Goal: Task Accomplishment & Management: Use online tool/utility

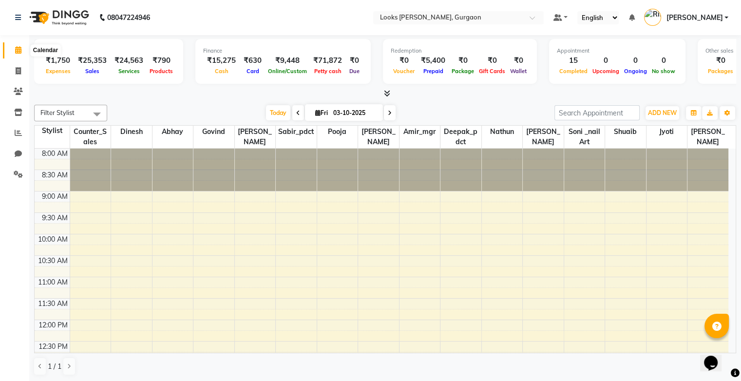
click at [22, 52] on span at bounding box center [18, 50] width 17 height 11
click at [17, 71] on icon at bounding box center [18, 70] width 5 height 7
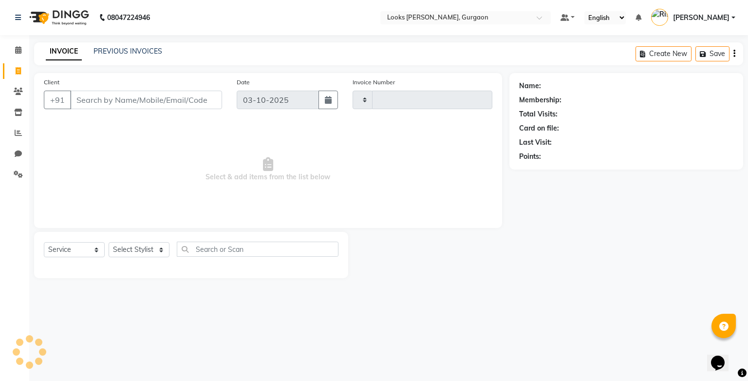
click at [17, 71] on icon at bounding box center [18, 70] width 5 height 7
select select "8452"
select select "service"
click at [125, 50] on link "PREVIOUS INVOICES" at bounding box center [128, 51] width 69 height 9
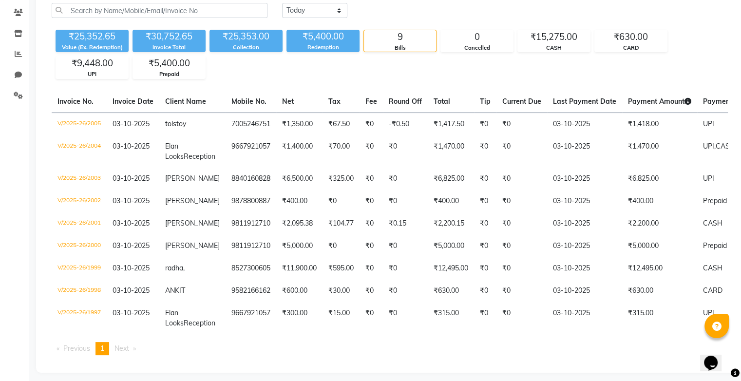
scroll to position [93, 0]
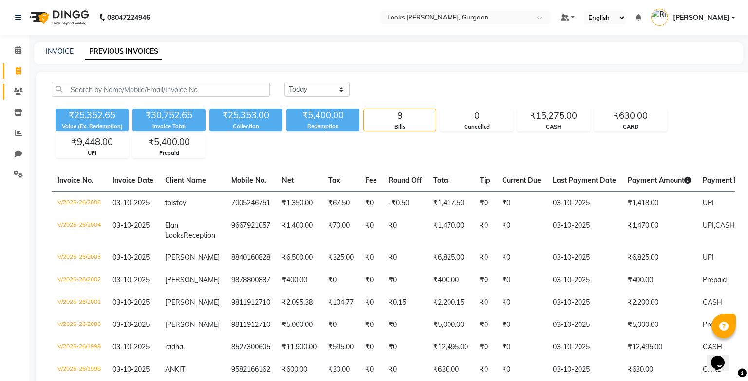
select select "service"
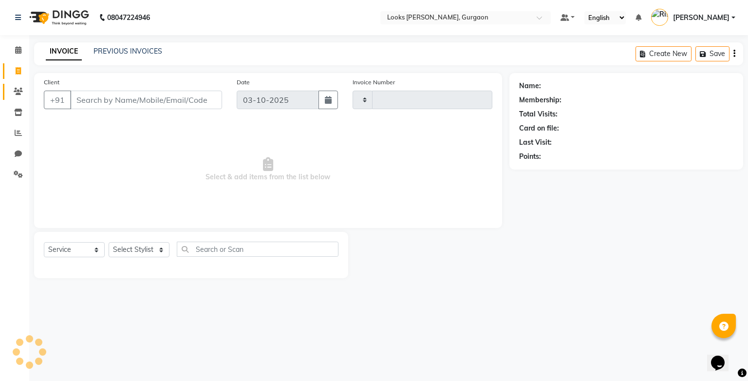
type input "2006"
select select "8452"
click at [18, 153] on icon at bounding box center [18, 153] width 7 height 7
select select "100"
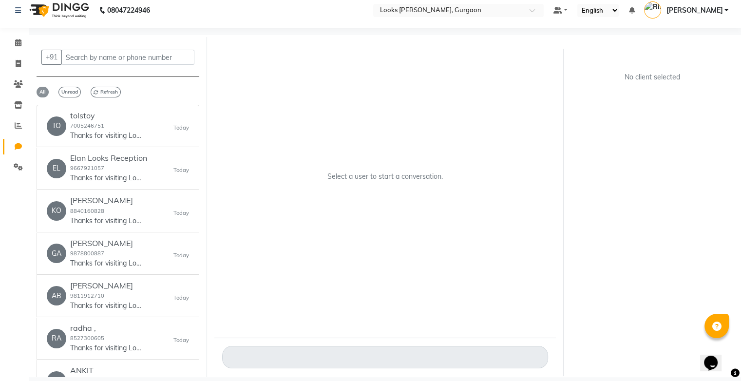
click at [42, 94] on span "All" at bounding box center [43, 92] width 12 height 11
click at [21, 105] on icon at bounding box center [18, 104] width 8 height 7
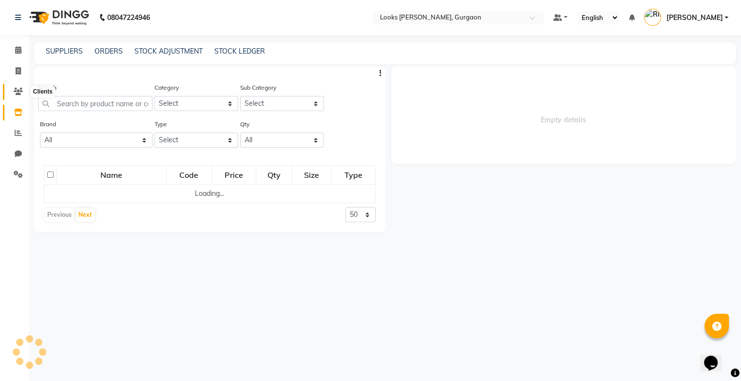
click at [15, 89] on icon at bounding box center [18, 91] width 9 height 7
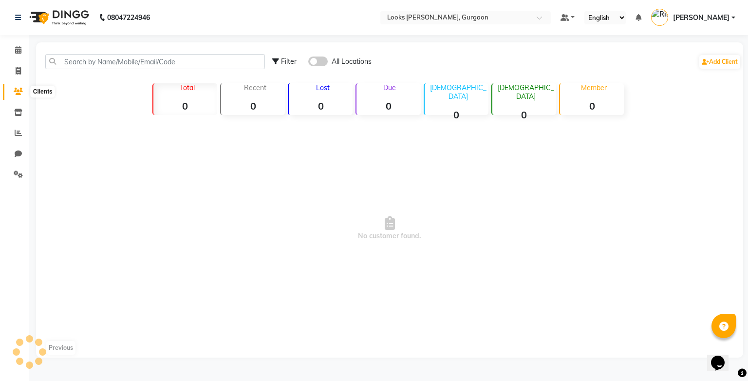
click at [15, 93] on icon at bounding box center [18, 91] width 9 height 7
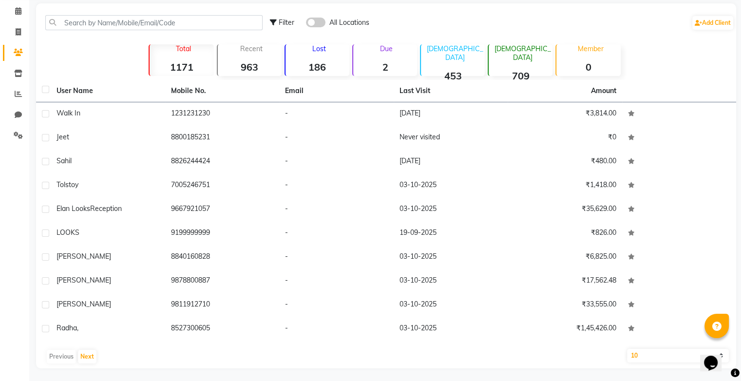
scroll to position [40, 0]
click at [19, 94] on icon at bounding box center [18, 92] width 7 height 7
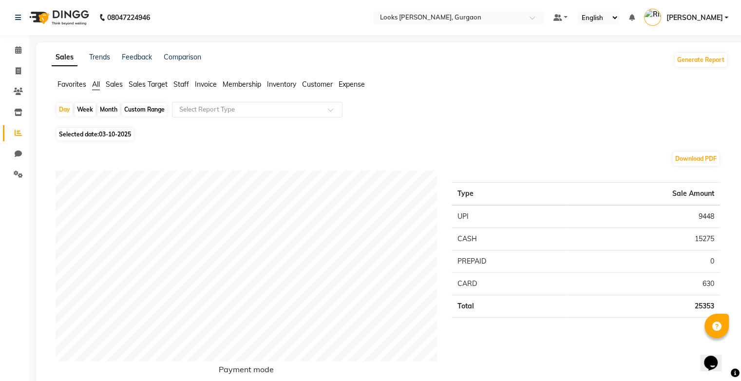
click at [165, 130] on div "Selected date: 03-10-2025" at bounding box center [392, 134] width 672 height 10
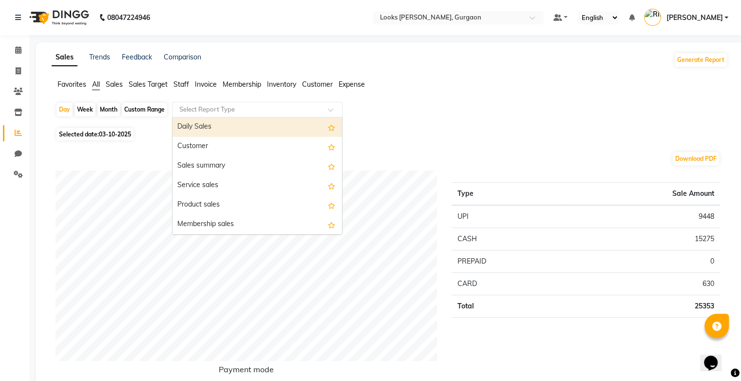
click at [334, 109] on span at bounding box center [334, 113] width 12 height 10
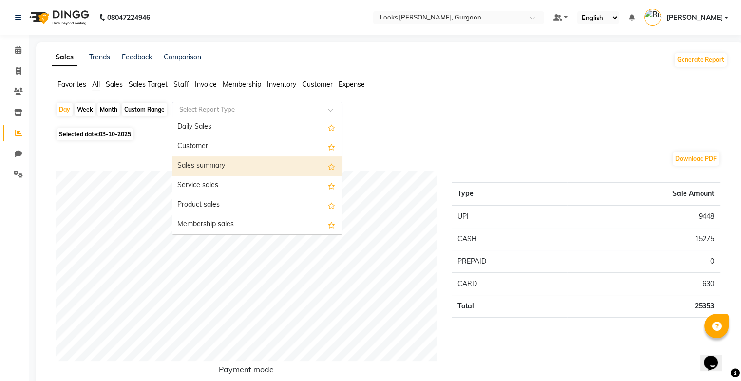
click at [260, 167] on div "Sales summary" at bounding box center [256, 165] width 169 height 19
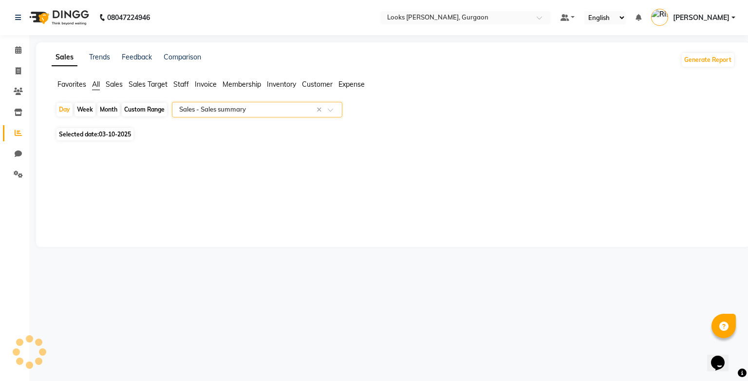
select select "full_report"
select select "pdf"
click at [192, 59] on link "Comparison" at bounding box center [182, 57] width 37 height 9
select select "single_date"
select select "single_date_dash"
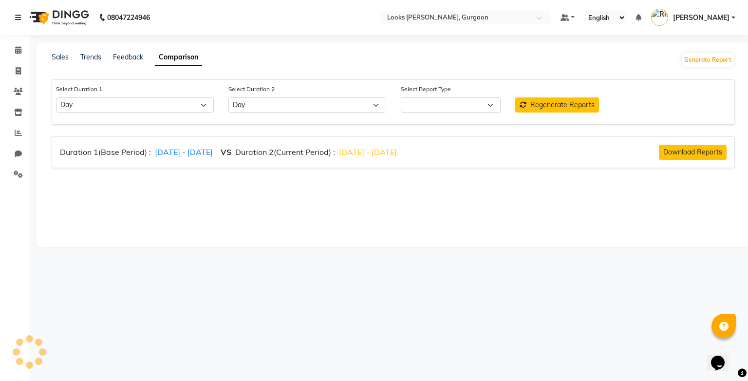
select select "comparison_report"
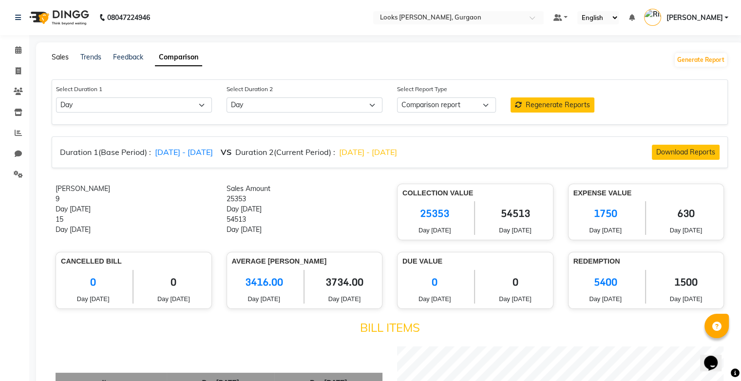
click at [65, 56] on link "Sales" at bounding box center [60, 57] width 17 height 9
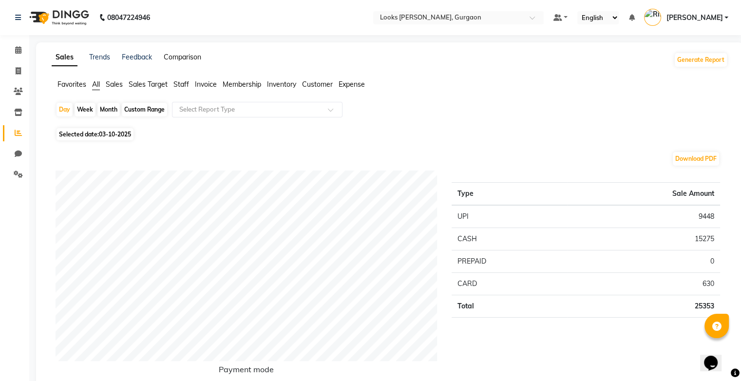
click at [195, 58] on link "Comparison" at bounding box center [182, 57] width 37 height 9
select select "single_date"
select select "single_date_dash"
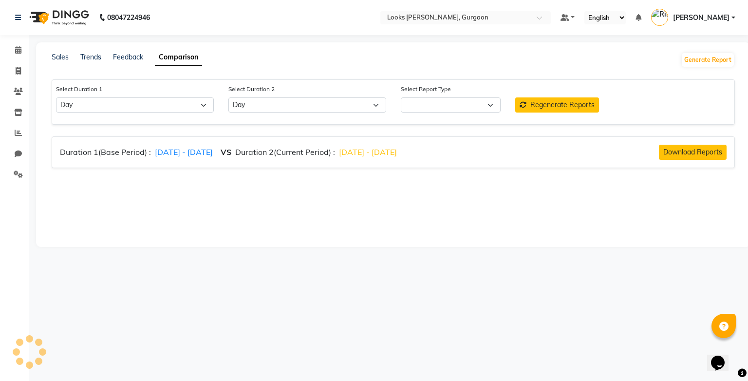
select select "comparison_report"
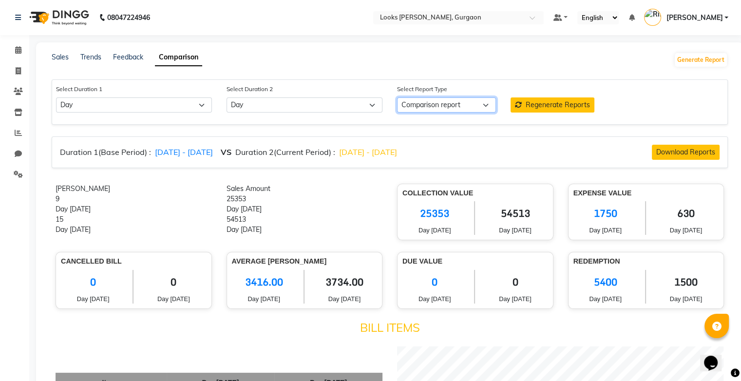
click at [489, 108] on select "Comparison report" at bounding box center [446, 104] width 99 height 15
click at [397, 98] on select "Comparison report" at bounding box center [446, 104] width 99 height 15
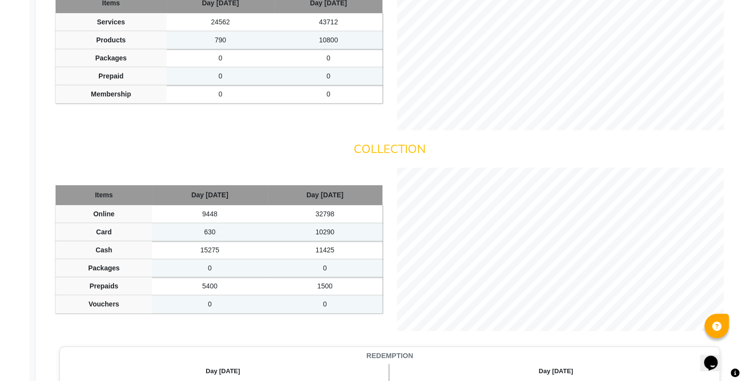
scroll to position [390, 0]
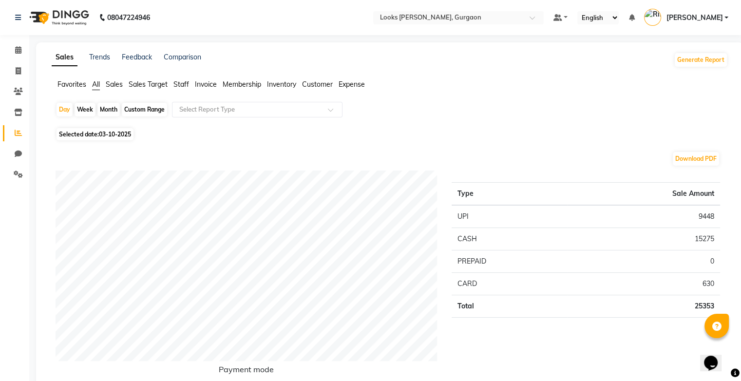
click at [73, 86] on span "Favorites" at bounding box center [71, 84] width 29 height 9
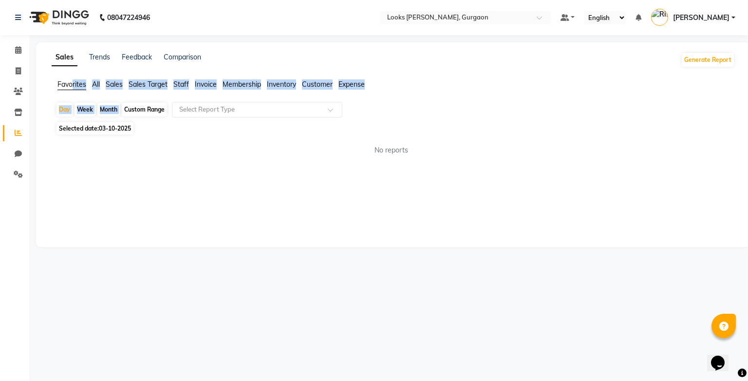
drag, startPoint x: 73, startPoint y: 86, endPoint x: 124, endPoint y: 116, distance: 59.8
click at [124, 116] on app-reports "Favorites All Sales Sales Target Staff Invoice Membership Inventory Customer Ex…" at bounding box center [393, 121] width 695 height 84
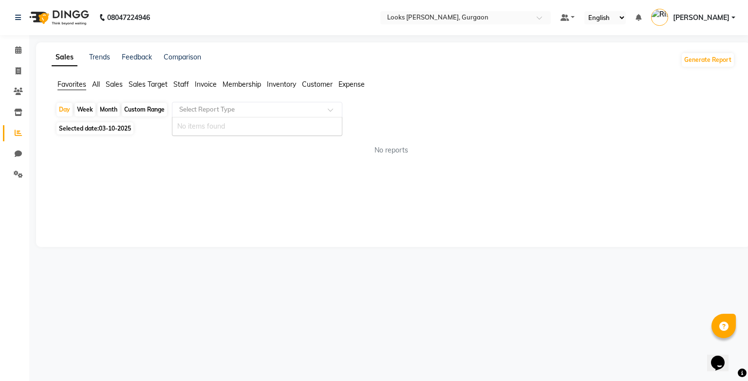
click at [329, 114] on span at bounding box center [334, 113] width 12 height 10
click at [180, 112] on input "text" at bounding box center [247, 110] width 140 height 10
click at [156, 108] on div "Custom Range" at bounding box center [144, 110] width 45 height 14
select select "10"
select select "2025"
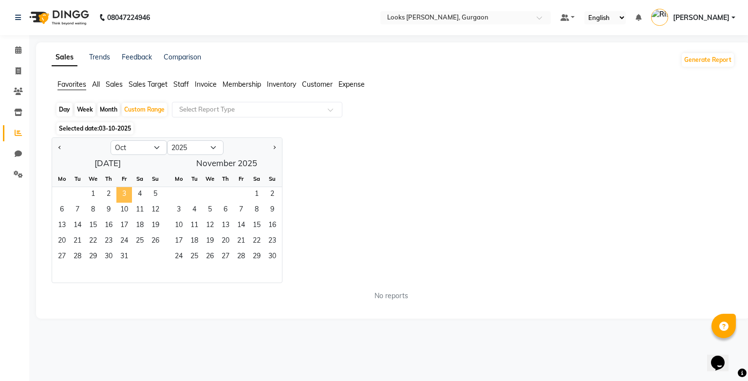
click at [125, 191] on span "3" at bounding box center [124, 195] width 16 height 16
click at [186, 103] on div "Select Report Type" at bounding box center [257, 110] width 170 height 16
drag, startPoint x: 186, startPoint y: 103, endPoint x: 283, endPoint y: 138, distance: 103.1
click at [283, 138] on div "Day Week Month Custom Range Select Report Type No items found Selected date: [D…" at bounding box center [393, 205] width 683 height 207
click at [186, 108] on input "text" at bounding box center [247, 110] width 140 height 10
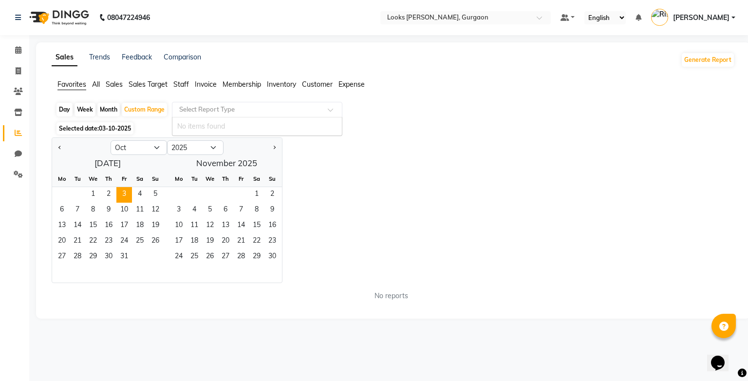
click at [186, 108] on input "text" at bounding box center [247, 110] width 140 height 10
type input "g"
click at [186, 108] on input "g" at bounding box center [247, 112] width 140 height 10
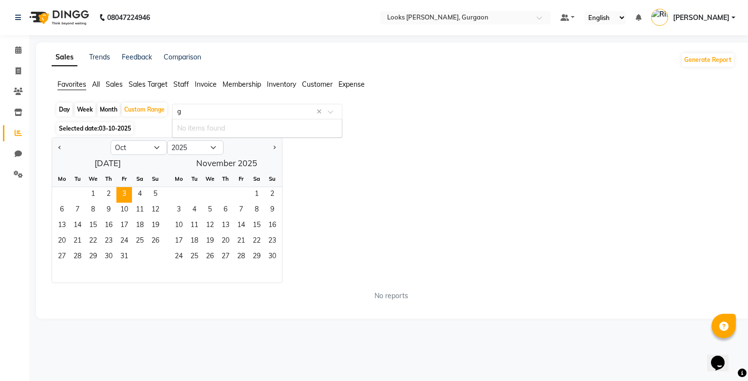
click at [186, 108] on input "g" at bounding box center [247, 112] width 140 height 10
click at [186, 108] on input "text" at bounding box center [247, 110] width 140 height 10
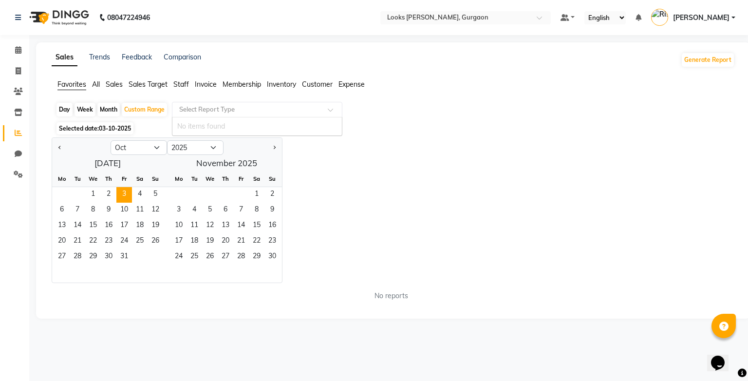
click at [186, 108] on input "text" at bounding box center [247, 110] width 140 height 10
click at [136, 111] on div "Custom Range" at bounding box center [144, 110] width 45 height 14
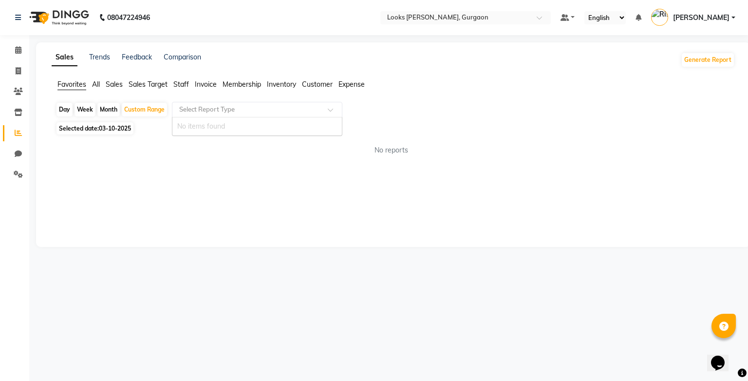
click at [183, 108] on input "text" at bounding box center [247, 110] width 140 height 10
click at [335, 108] on span at bounding box center [334, 113] width 12 height 10
click at [95, 84] on span "All" at bounding box center [96, 84] width 8 height 9
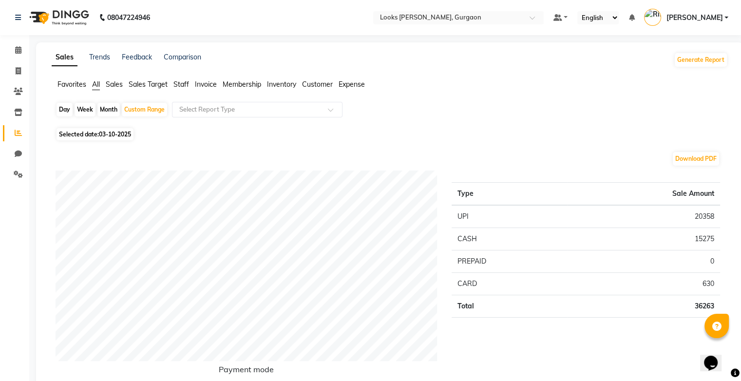
click at [97, 57] on link "Trends" at bounding box center [99, 57] width 21 height 9
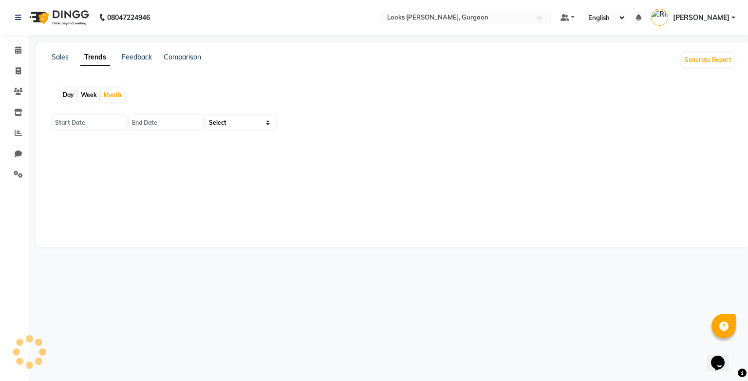
type input "01-10-2025"
type input "[DATE]"
click at [266, 118] on select "Select" at bounding box center [240, 123] width 69 height 14
click at [206, 116] on select "Select" at bounding box center [240, 123] width 69 height 14
click at [220, 122] on select "Select" at bounding box center [240, 123] width 69 height 14
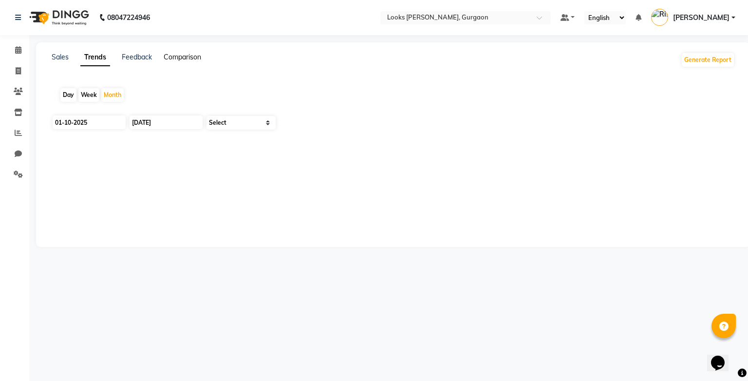
click at [187, 59] on link "Comparison" at bounding box center [182, 57] width 37 height 9
select select "single_date"
select select "single_date_dash"
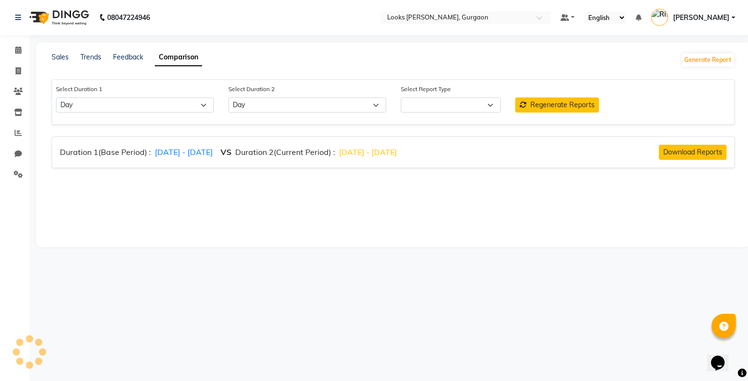
select select "comparison_report"
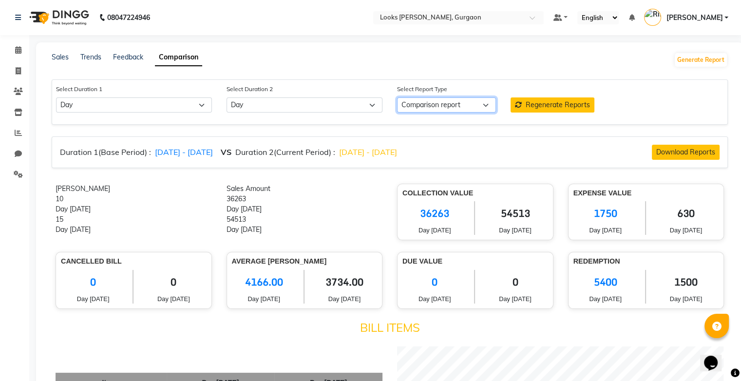
click at [489, 106] on select "Comparison report" at bounding box center [446, 104] width 99 height 15
click at [17, 134] on icon at bounding box center [18, 132] width 7 height 7
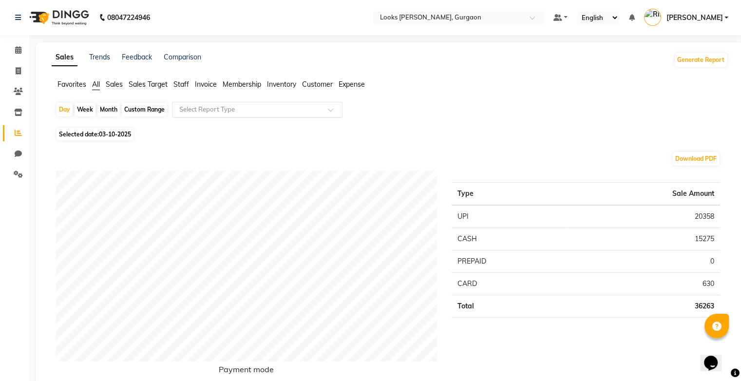
click at [197, 108] on input "text" at bounding box center [247, 110] width 140 height 10
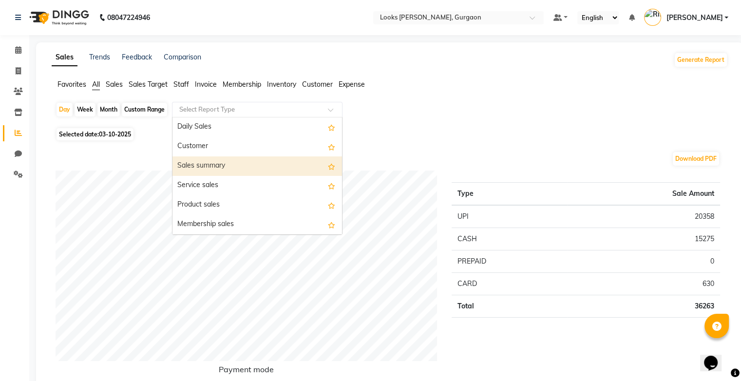
click at [197, 163] on div "Sales summary" at bounding box center [256, 165] width 169 height 19
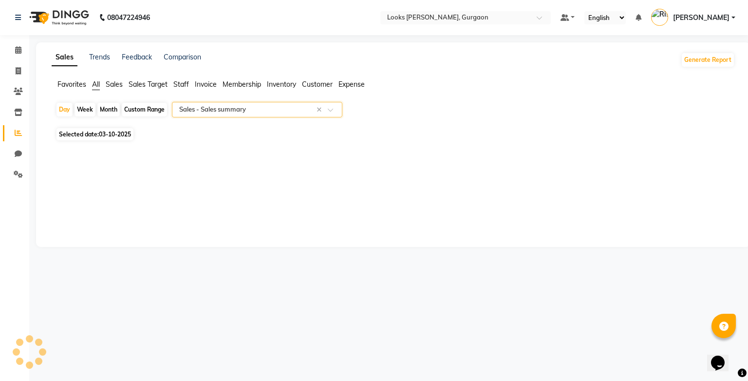
select select "full_report"
select select "pdf"
type input "gurgaon ncr"
click at [314, 145] on div at bounding box center [391, 151] width 687 height 16
click at [19, 69] on icon at bounding box center [18, 70] width 5 height 7
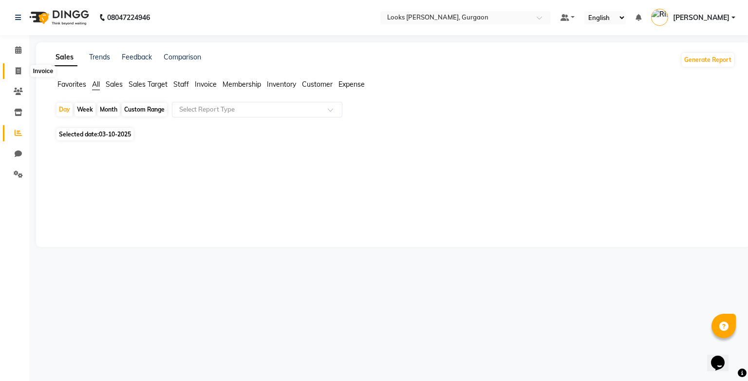
select select "service"
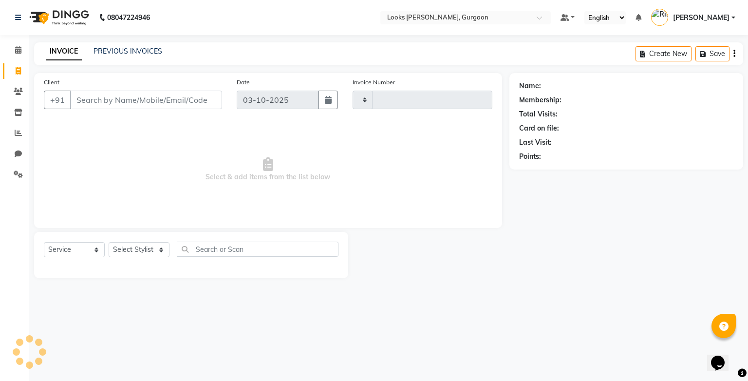
type input "2007"
select select "8452"
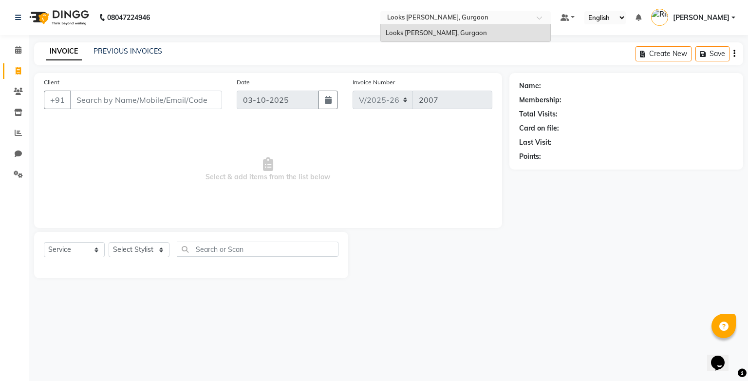
click at [543, 18] on span at bounding box center [543, 21] width 12 height 10
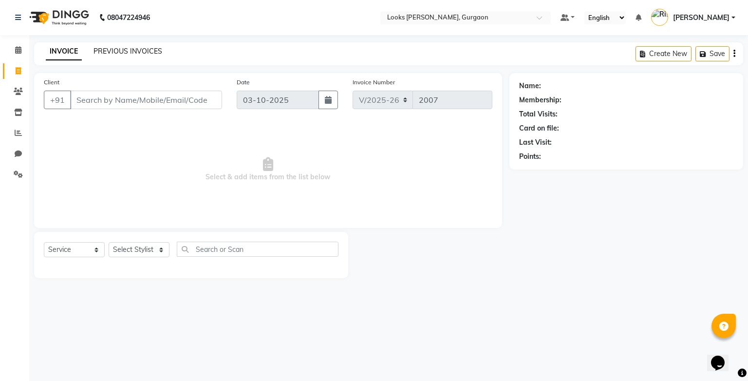
click at [110, 52] on link "PREVIOUS INVOICES" at bounding box center [128, 51] width 69 height 9
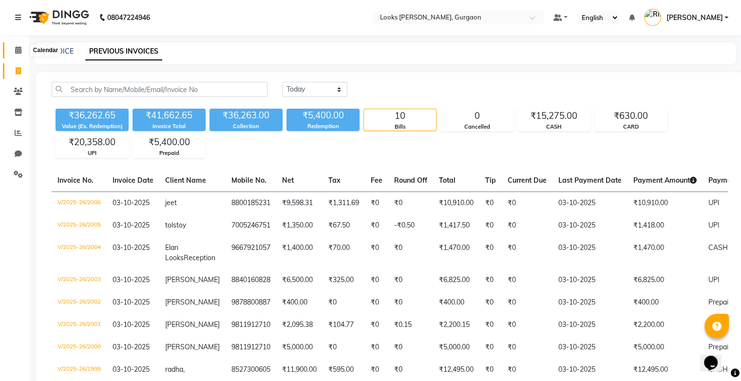
click at [20, 50] on icon at bounding box center [18, 49] width 6 height 7
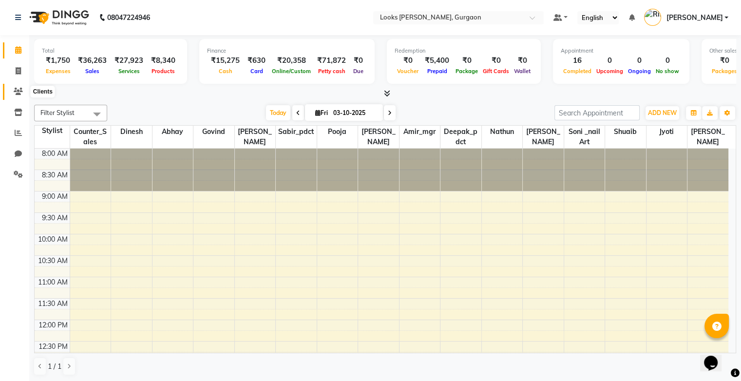
click at [19, 92] on icon at bounding box center [18, 91] width 9 height 7
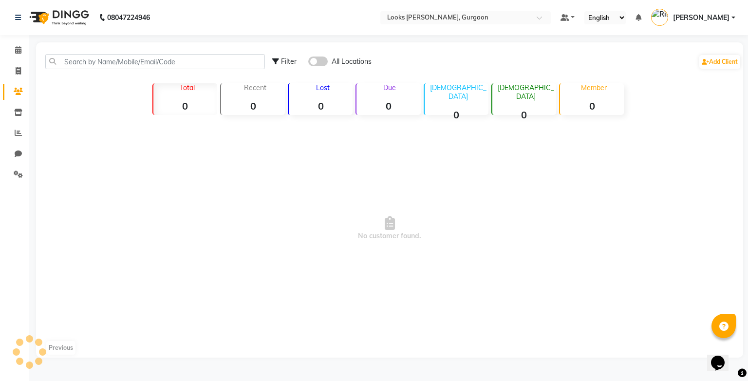
click at [324, 61] on span at bounding box center [317, 61] width 19 height 10
click at [308, 63] on input "checkbox" at bounding box center [308, 63] width 0 height 0
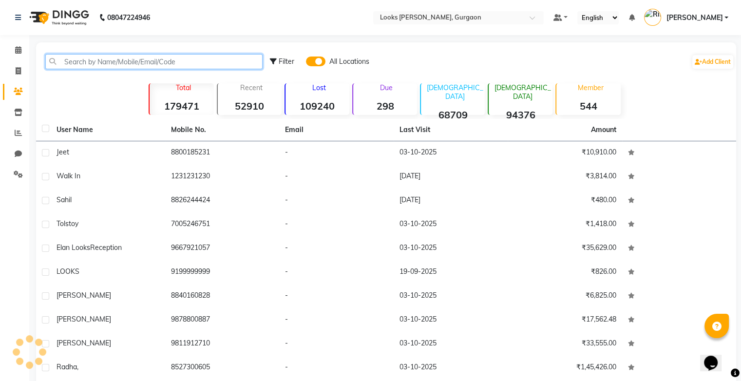
click at [67, 59] on input "text" at bounding box center [153, 61] width 217 height 15
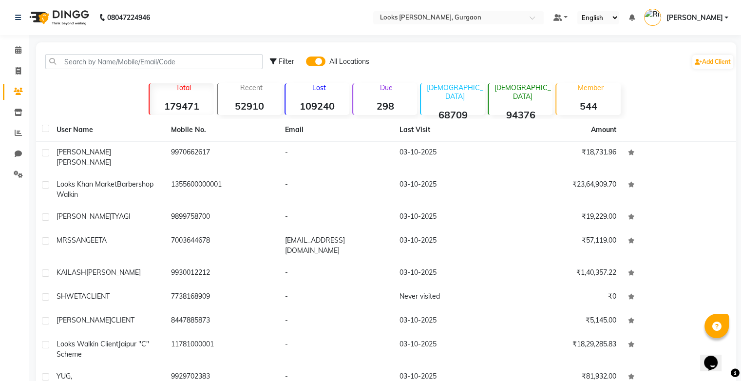
click at [41, 88] on div "Filter All Locations Add Client Total 179471 Recent 52910 Lost 109240 Due 298 […" at bounding box center [386, 241] width 700 height 398
click at [21, 112] on icon at bounding box center [18, 112] width 8 height 7
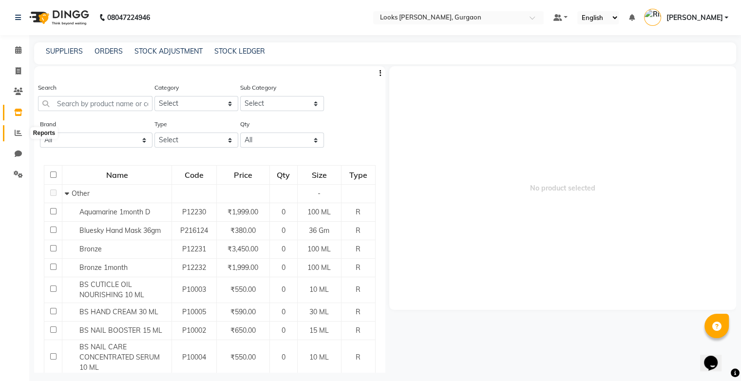
click at [17, 131] on icon at bounding box center [18, 132] width 7 height 7
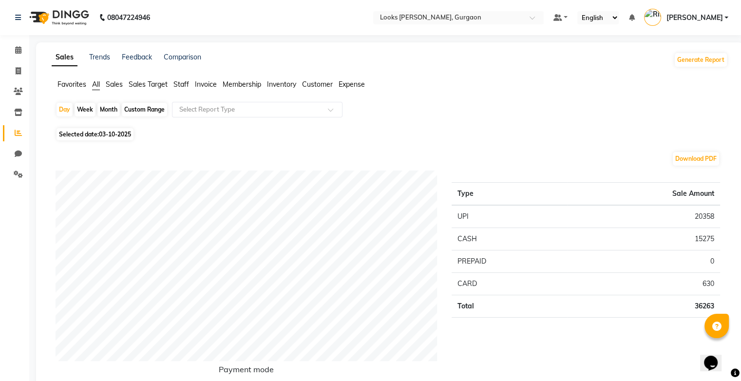
click at [17, 131] on icon at bounding box center [18, 132] width 7 height 7
click at [136, 82] on span "Sales Target" at bounding box center [148, 84] width 39 height 9
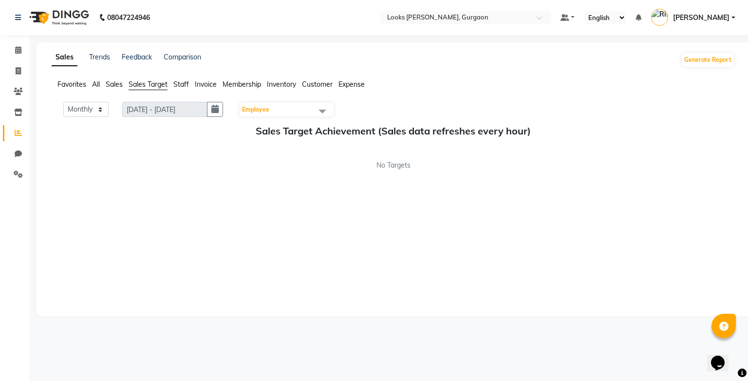
click at [326, 112] on span at bounding box center [322, 111] width 19 height 19
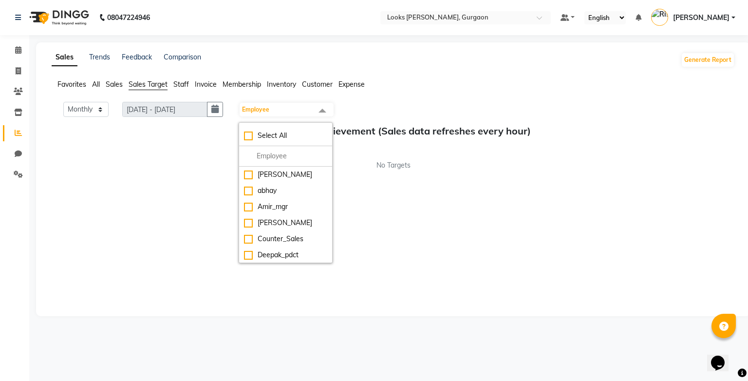
click at [98, 79] on li "All" at bounding box center [96, 84] width 8 height 10
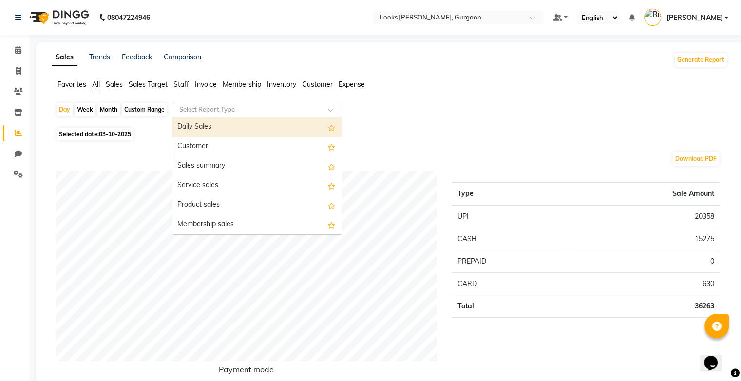
click at [330, 110] on span at bounding box center [334, 113] width 12 height 10
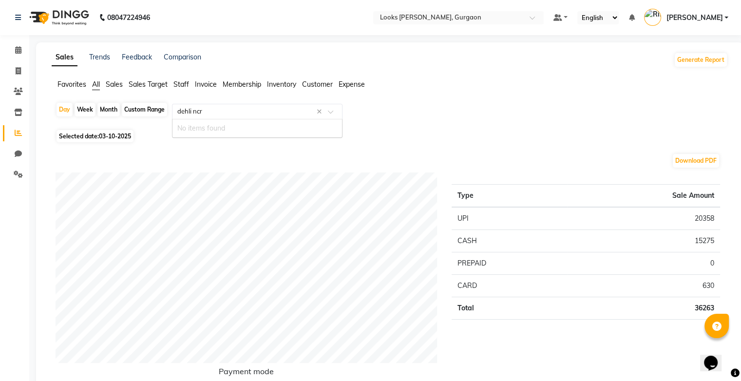
drag, startPoint x: 283, startPoint y: 112, endPoint x: 206, endPoint y: 116, distance: 77.5
click at [206, 116] on div "Select Report Type dehli ncr ×" at bounding box center [257, 112] width 170 height 16
type input "d"
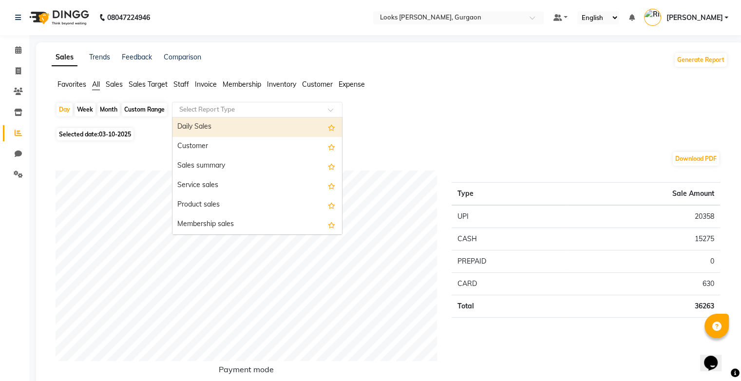
drag, startPoint x: 187, startPoint y: 120, endPoint x: 232, endPoint y: 99, distance: 49.9
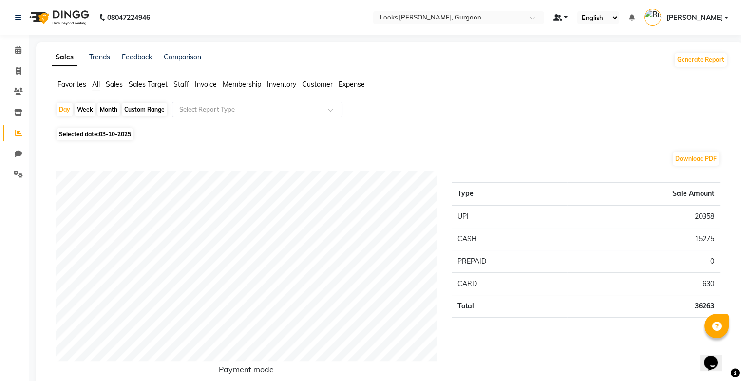
click at [562, 19] on span at bounding box center [557, 17] width 9 height 7
click at [524, 135] on div "Selected date: 03-10-2025" at bounding box center [392, 134] width 672 height 10
click at [16, 131] on icon at bounding box center [18, 132] width 7 height 7
click at [127, 128] on span "Selected date: 03-10-2025" at bounding box center [94, 134] width 77 height 12
select select "10"
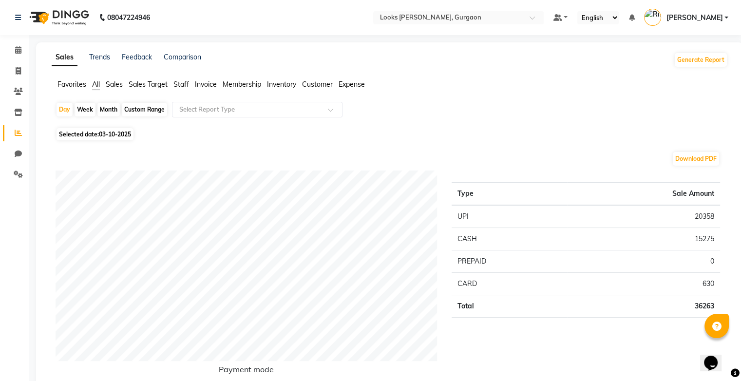
select select "2025"
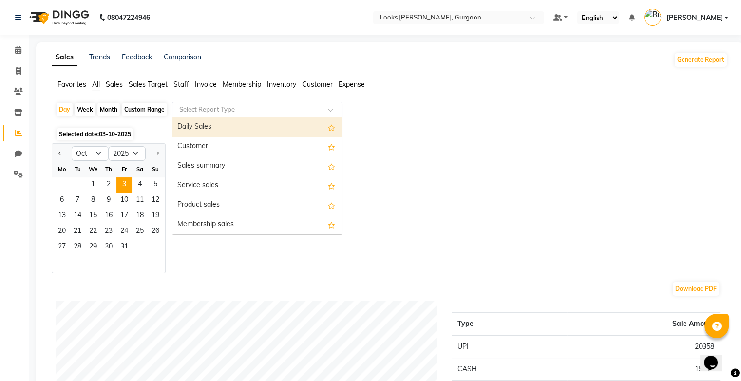
click at [185, 107] on input "text" at bounding box center [247, 110] width 140 height 10
click at [205, 131] on div "Daily Sales" at bounding box center [256, 126] width 169 height 19
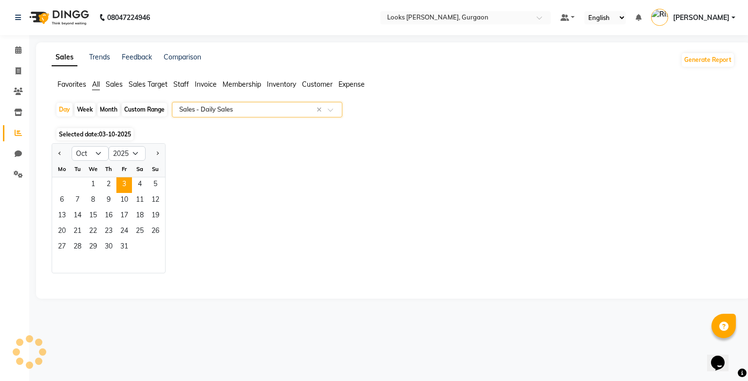
select select "full_report"
select select "pdf"
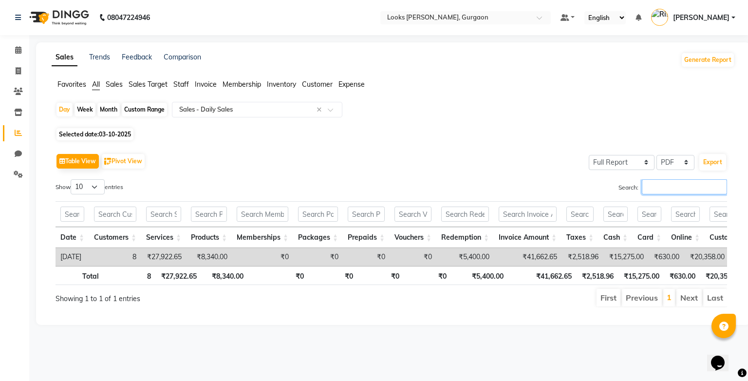
click at [647, 182] on input "Search:" at bounding box center [684, 186] width 85 height 15
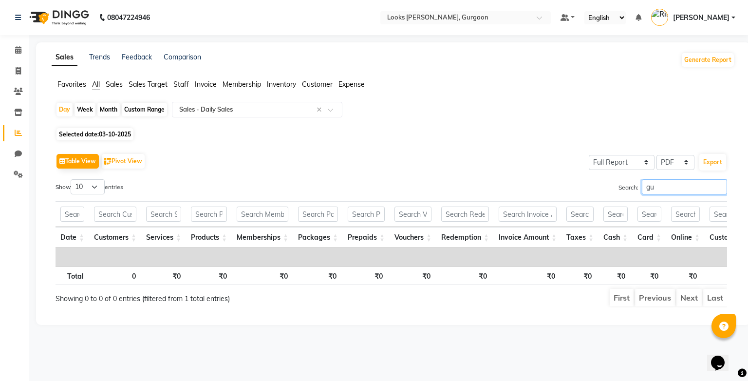
type input "g"
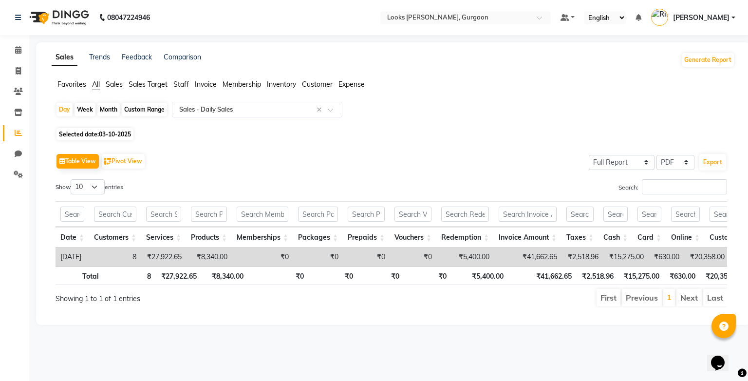
click at [737, 315] on app-reports "Favorites All Sales Sales Target Staff Invoice Membership Inventory Customer Ex…" at bounding box center [393, 197] width 695 height 236
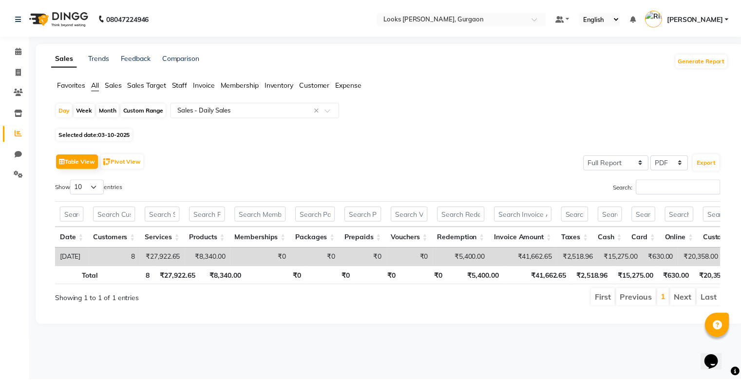
scroll to position [0, 7]
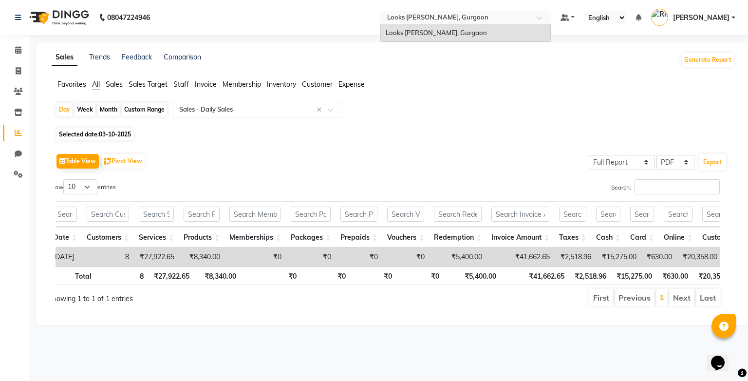
click at [545, 16] on span at bounding box center [543, 21] width 12 height 10
click at [500, 16] on input "text" at bounding box center [455, 19] width 141 height 10
click at [22, 47] on span at bounding box center [18, 50] width 17 height 11
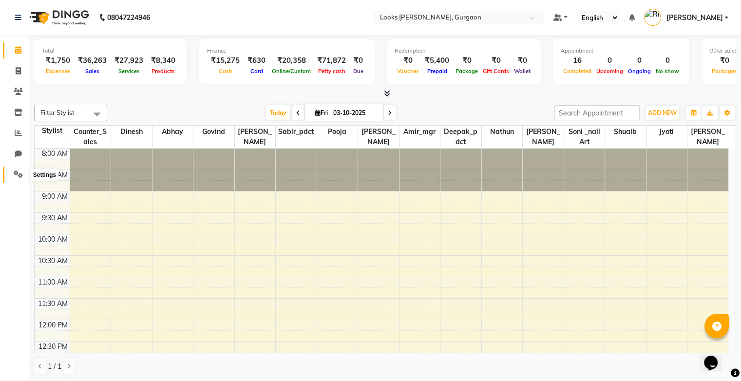
click at [15, 176] on icon at bounding box center [18, 173] width 9 height 7
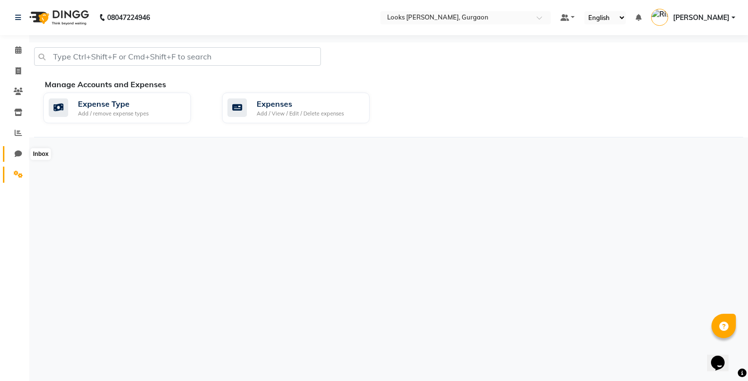
click at [17, 149] on span at bounding box center [18, 154] width 17 height 11
select select "100"
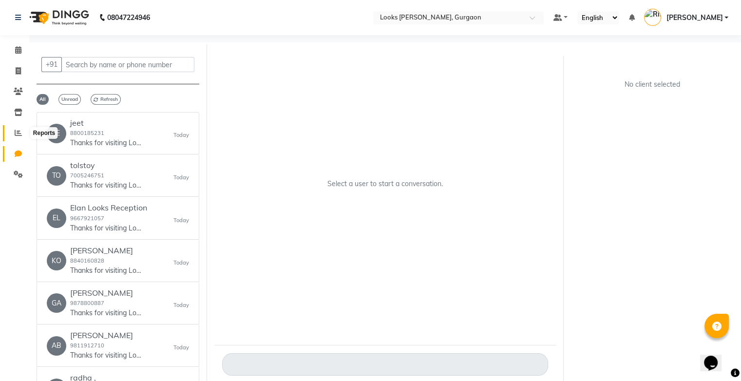
click at [21, 131] on icon at bounding box center [18, 132] width 7 height 7
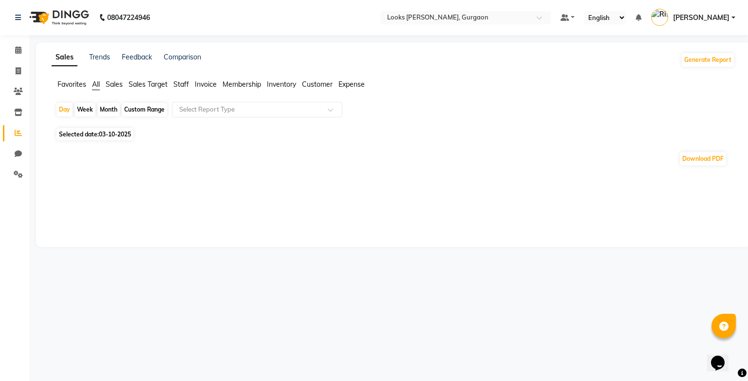
click at [64, 56] on link "Sales" at bounding box center [65, 58] width 26 height 18
click at [15, 44] on link "Calendar" at bounding box center [14, 50] width 23 height 16
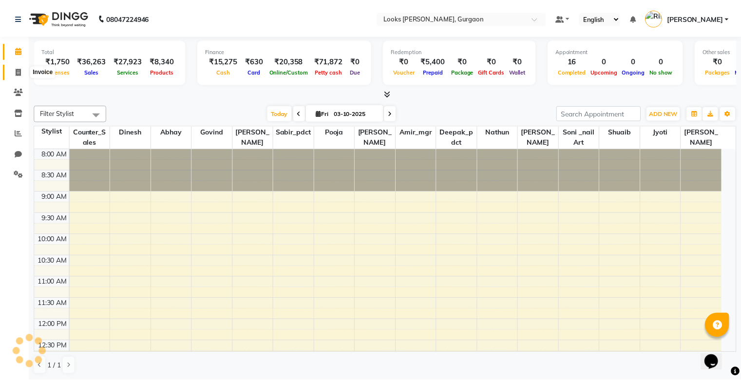
scroll to position [328, 0]
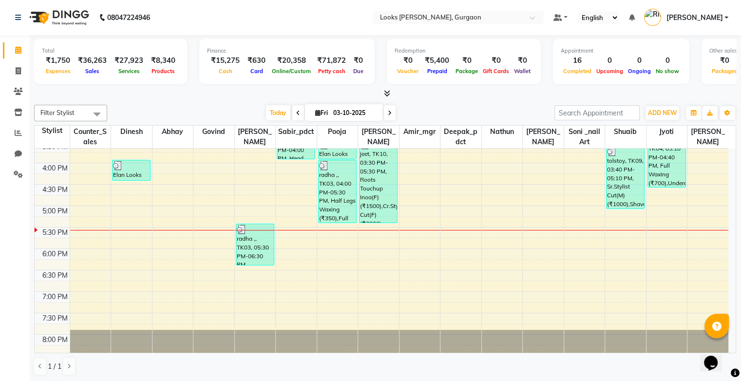
click at [127, 168] on div at bounding box center [131, 166] width 37 height 10
click at [375, 155] on div "jeet, TK10, 03:30 PM-05:30 PM, Roots Touchup Inoa(F) (₹1500),Cr.Stylist Cut(F) …" at bounding box center [377, 180] width 37 height 83
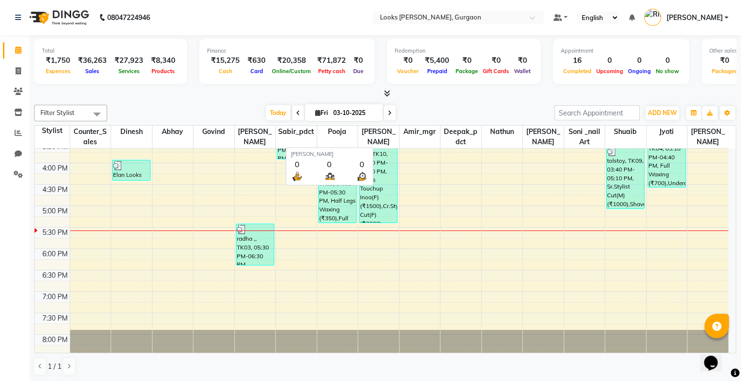
drag, startPoint x: 375, startPoint y: 155, endPoint x: 381, endPoint y: 134, distance: 21.6
click at [381, 134] on table "Stylist Counter_Sales dinesh abhay [PERSON_NAME] sabir_pdct [PERSON_NAME] [PERS…" at bounding box center [385, 239] width 702 height 228
click at [381, 134] on span "[PERSON_NAME]" at bounding box center [378, 137] width 41 height 22
click at [415, 176] on div "8:00 AM 8:30 AM 9:00 AM 9:30 AM 10:00 AM 10:30 AM 11:00 AM 11:30 AM 12:00 PM 12…" at bounding box center [381, 98] width 693 height 557
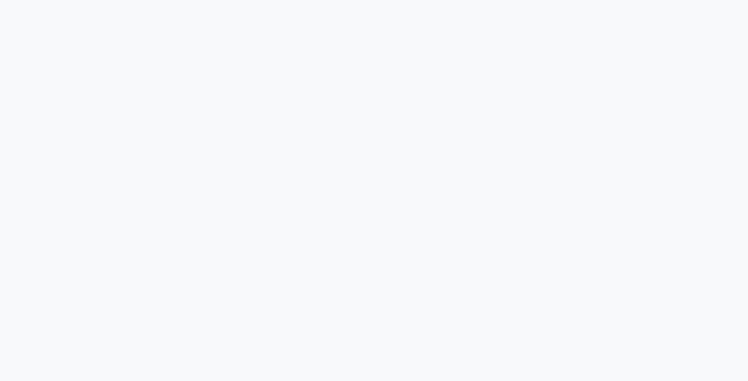
select select "service"
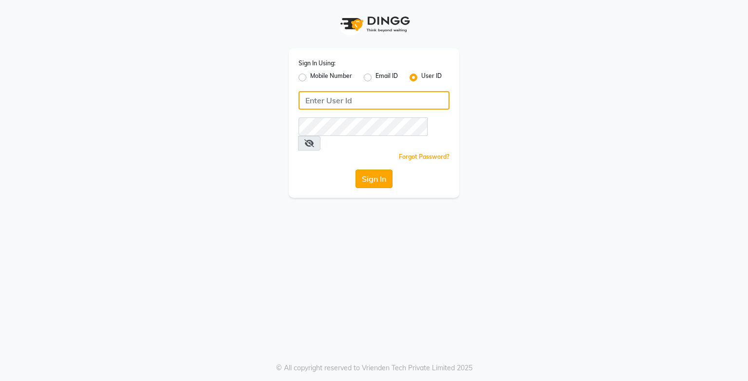
type input "e3750-21"
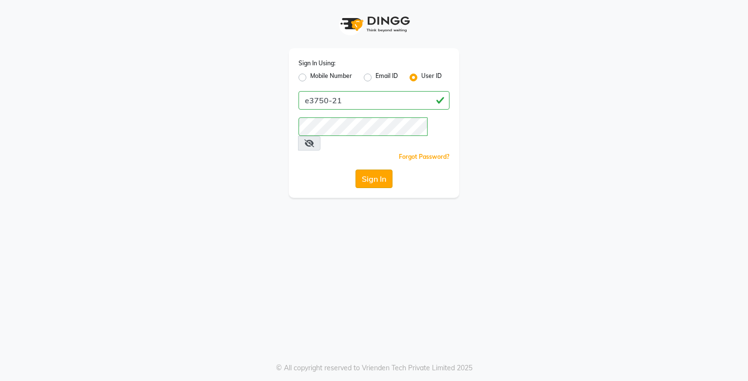
click at [373, 169] on button "Sign In" at bounding box center [373, 178] width 37 height 19
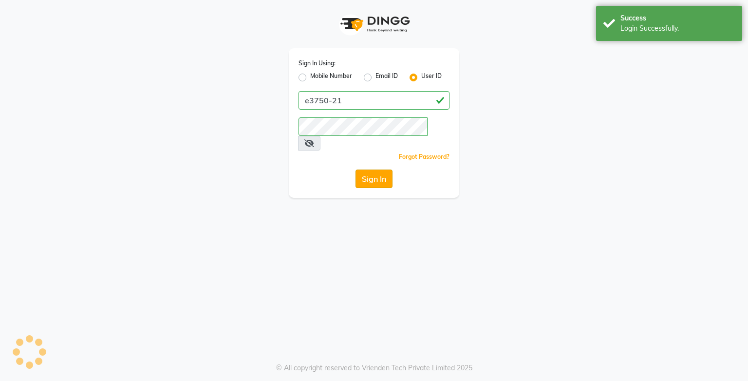
select select "service"
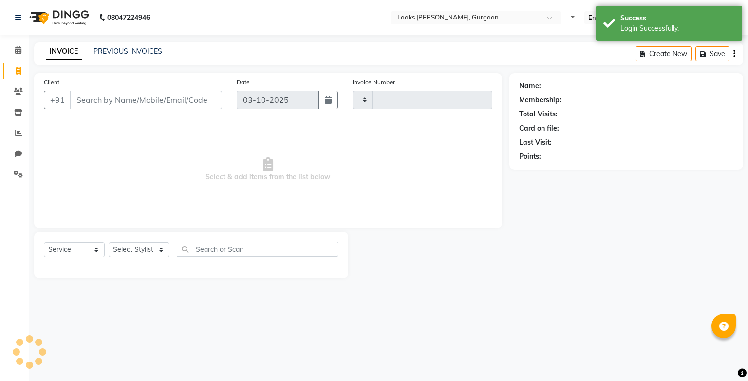
select select "en"
type input "2007"
select select "8452"
click at [17, 132] on icon at bounding box center [18, 132] width 7 height 7
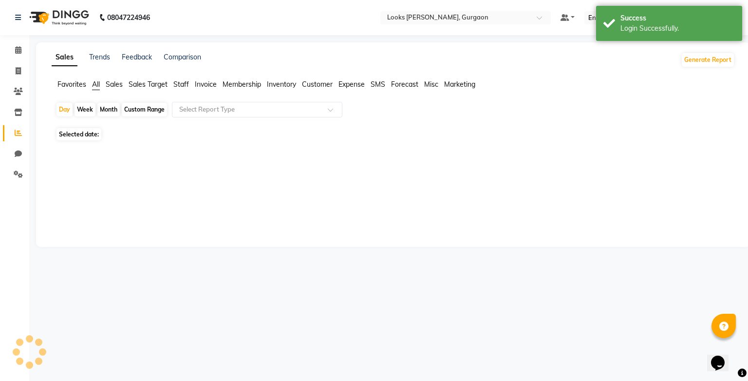
click at [116, 85] on span "Sales" at bounding box center [114, 84] width 17 height 9
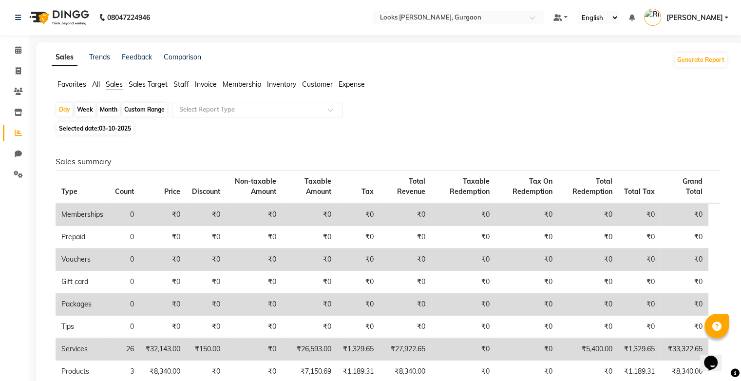
click at [54, 57] on link "Sales" at bounding box center [65, 58] width 26 height 18
click at [95, 87] on span "All" at bounding box center [96, 84] width 8 height 9
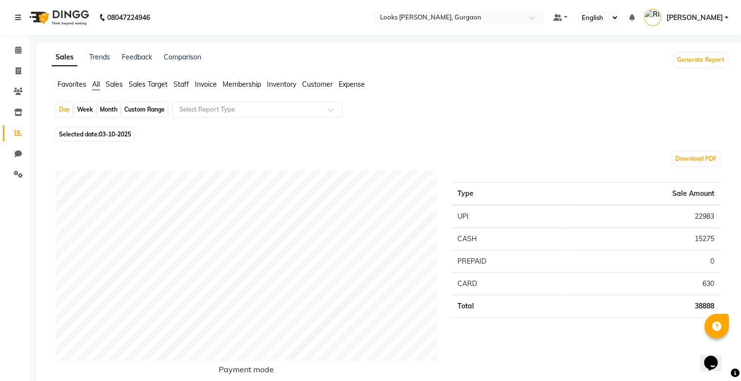
click at [94, 85] on span "All" at bounding box center [96, 84] width 8 height 9
click at [111, 83] on span "Sales" at bounding box center [114, 84] width 17 height 9
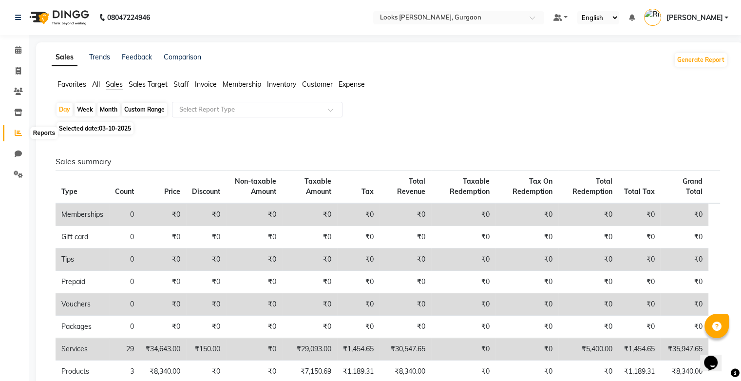
click at [21, 136] on icon at bounding box center [18, 132] width 7 height 7
click at [95, 84] on span "All" at bounding box center [96, 84] width 8 height 9
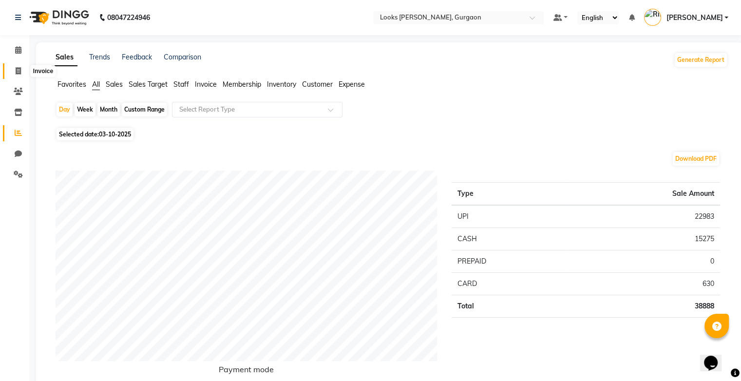
click at [22, 69] on span at bounding box center [18, 71] width 17 height 11
select select "8452"
select select "service"
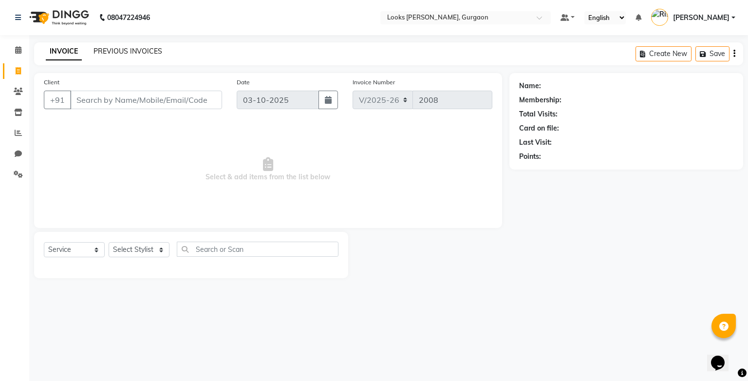
click at [125, 52] on link "PREVIOUS INVOICES" at bounding box center [128, 51] width 69 height 9
